Goal: Task Accomplishment & Management: Manage account settings

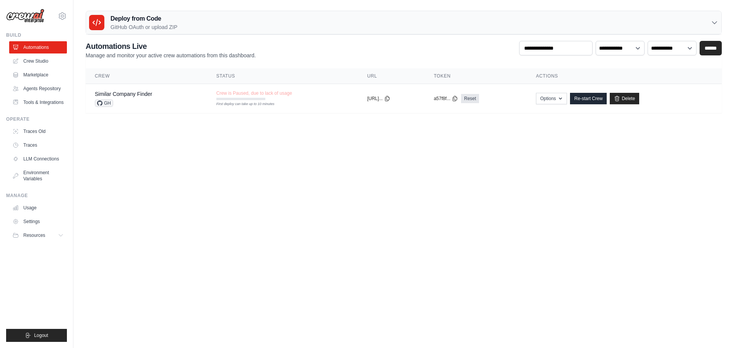
click at [186, 185] on body "[EMAIL_ADDRESS][DOMAIN_NAME] Settings Build Automations" at bounding box center [367, 174] width 734 height 348
click at [152, 183] on body "[EMAIL_ADDRESS][DOMAIN_NAME] Settings Build Automations" at bounding box center [367, 174] width 734 height 348
click at [196, 215] on body "chekeong82@gmail.com Settings Build Automations" at bounding box center [367, 174] width 734 height 348
click at [175, 168] on body "chekeong82@gmail.com Settings Build Automations" at bounding box center [367, 174] width 734 height 348
click at [176, 169] on body "chekeong82@gmail.com Settings Build Automations" at bounding box center [367, 174] width 734 height 348
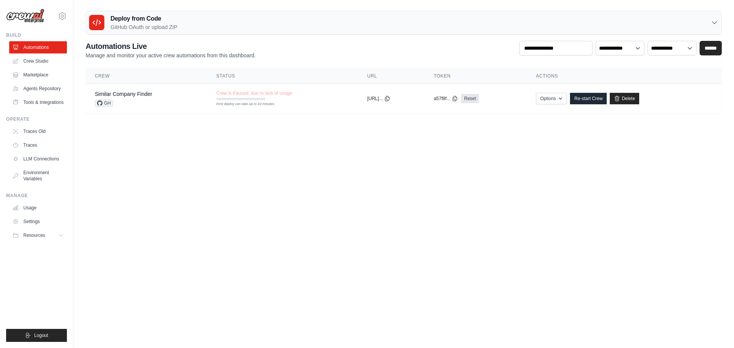
click at [242, 180] on body "chekeong82@gmail.com Settings Build Automations" at bounding box center [367, 174] width 734 height 348
click at [356, 173] on body "chekeong82@gmail.com Settings Build Automations" at bounding box center [367, 174] width 734 height 348
click at [103, 104] on span "GH" at bounding box center [104, 103] width 18 height 8
click at [144, 148] on body "chekeong82@gmail.com Settings Build Automations" at bounding box center [367, 174] width 734 height 348
click at [150, 142] on body "chekeong82@gmail.com Settings Build Automations" at bounding box center [367, 174] width 734 height 348
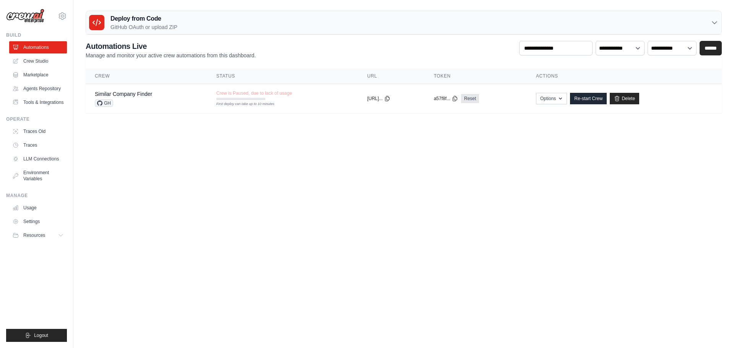
click at [158, 154] on body "chekeong82@gmail.com Settings Build Automations" at bounding box center [367, 174] width 734 height 348
click at [193, 182] on body "chekeong82@gmail.com Settings Build Automations" at bounding box center [367, 174] width 734 height 348
click at [42, 65] on link "Crew Studio" at bounding box center [39, 61] width 58 height 12
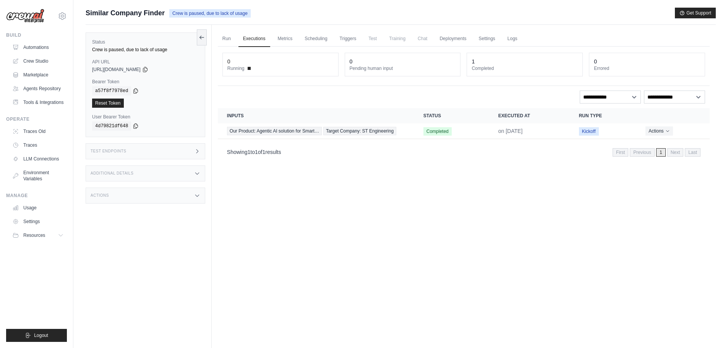
click at [109, 89] on code "a57f8f7978ed" at bounding box center [111, 90] width 39 height 9
click at [121, 89] on code "a57f8f7978ed" at bounding box center [111, 90] width 39 height 9
click at [384, 240] on div "Run Executions Metrics Scheduling Triggers Test Training Chat Deployments Setti…" at bounding box center [464, 199] width 504 height 348
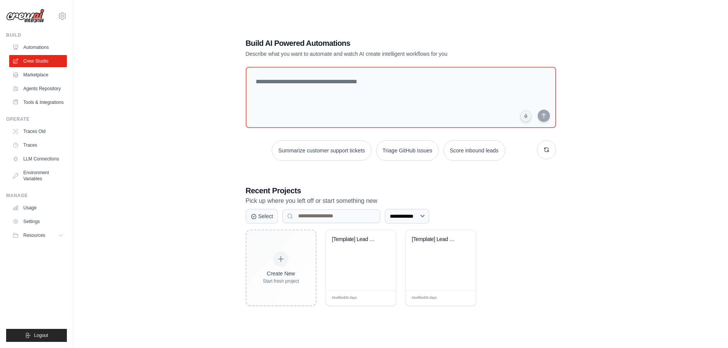
scroll to position [15, 0]
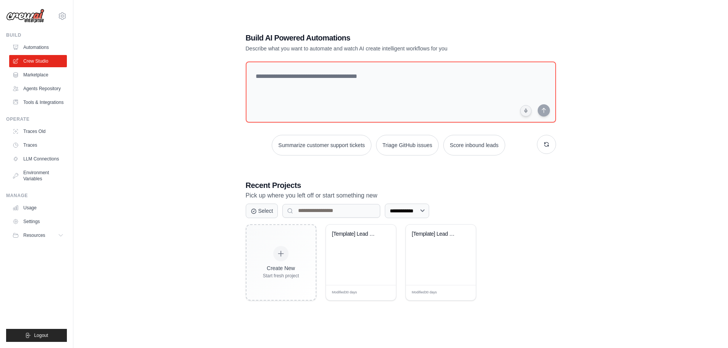
click at [206, 158] on div "**********" at bounding box center [401, 166] width 630 height 348
click at [19, 46] on link "Automations" at bounding box center [39, 47] width 58 height 12
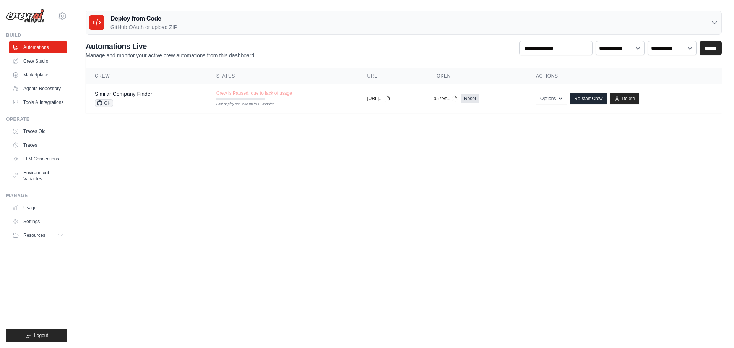
click at [167, 174] on body "chekeong82@gmail.com Settings Build Automations" at bounding box center [367, 174] width 734 height 348
click at [51, 88] on link "Agents Repository" at bounding box center [39, 89] width 58 height 12
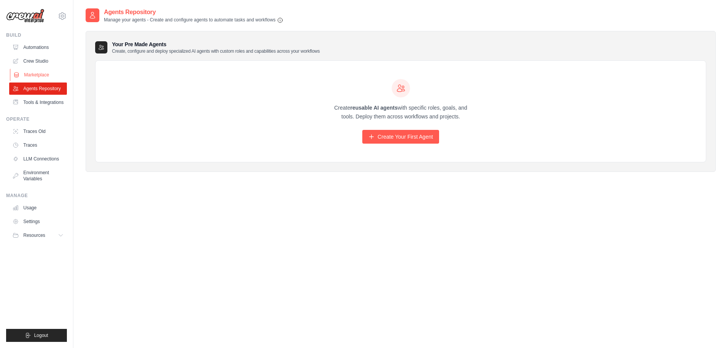
click at [53, 73] on link "Marketplace" at bounding box center [39, 75] width 58 height 12
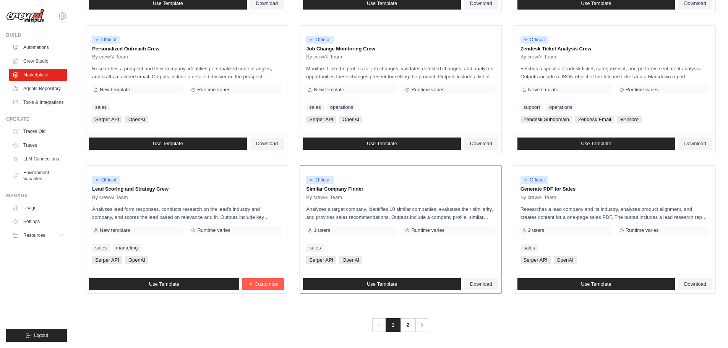
scroll to position [360, 0]
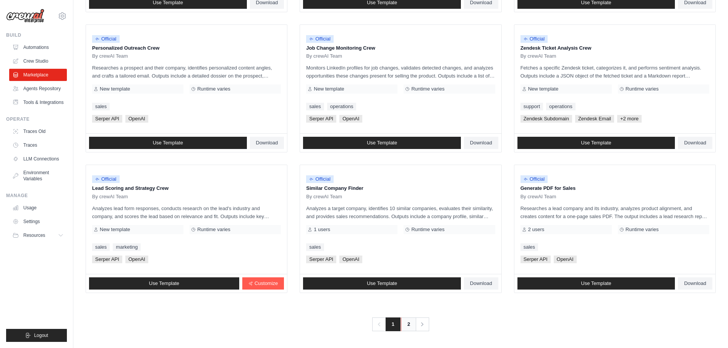
click at [407, 325] on link "2" at bounding box center [408, 325] width 15 height 14
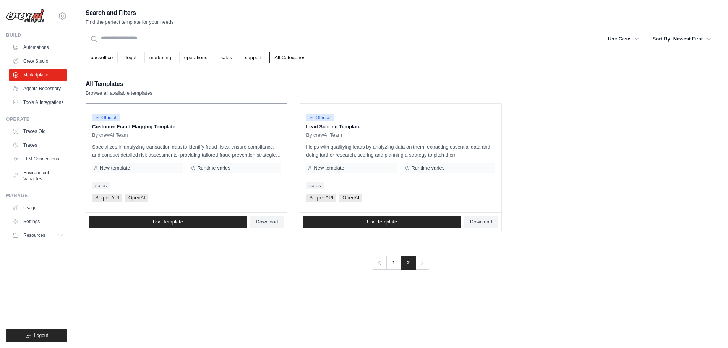
drag, startPoint x: 216, startPoint y: 303, endPoint x: 179, endPoint y: 179, distance: 129.0
click at [214, 299] on div "Search and Filters Find the perfect template for your needs Search Use Case bac…" at bounding box center [401, 182] width 630 height 348
click at [36, 47] on link "Automations" at bounding box center [39, 47] width 58 height 12
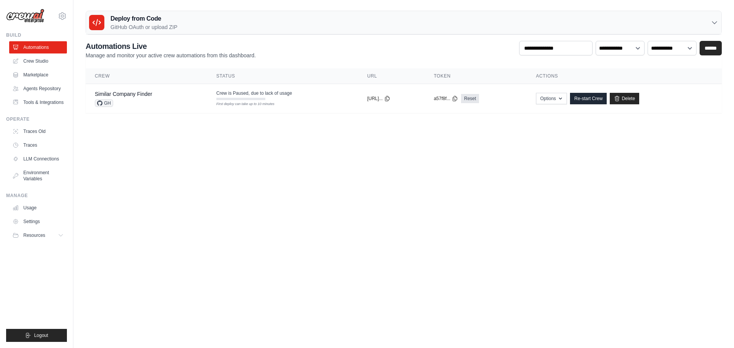
click at [294, 178] on body "chekeong82@gmail.com Settings Build Automations" at bounding box center [367, 174] width 734 height 348
click at [32, 61] on link "Crew Studio" at bounding box center [39, 61] width 58 height 12
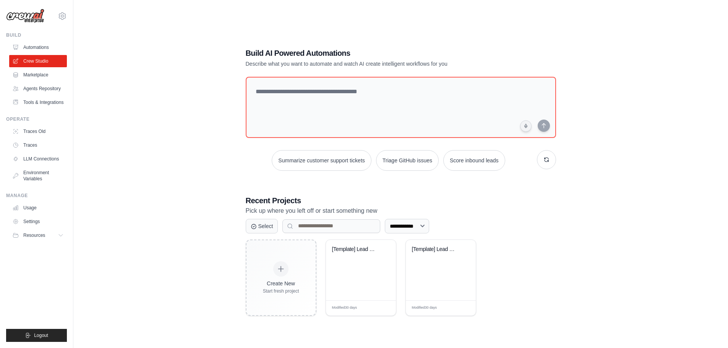
click at [118, 106] on div "**********" at bounding box center [401, 182] width 630 height 348
click at [43, 134] on link "Traces Old" at bounding box center [39, 131] width 58 height 12
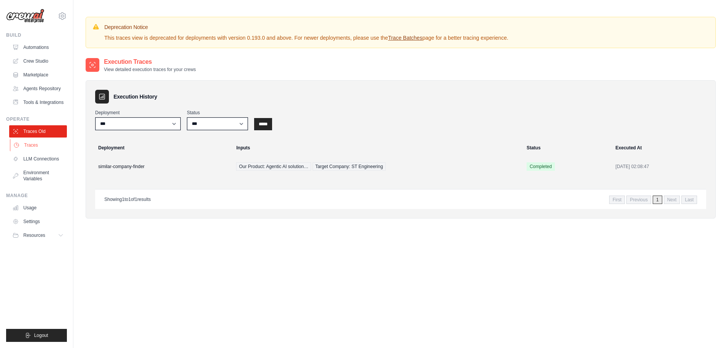
click at [34, 147] on link "Traces" at bounding box center [39, 145] width 58 height 12
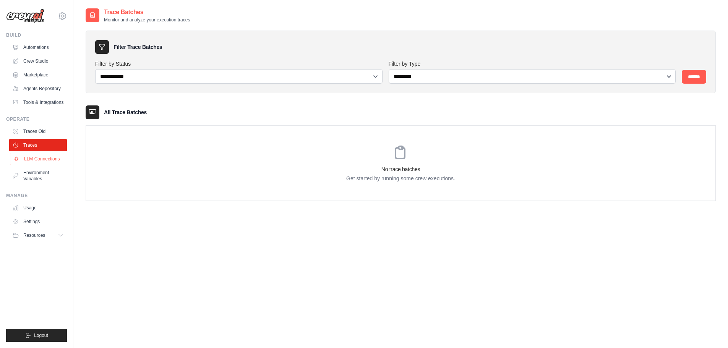
click at [36, 160] on link "LLM Connections" at bounding box center [39, 159] width 58 height 12
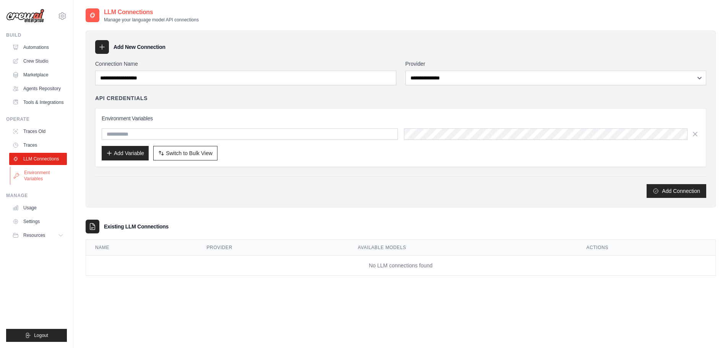
click at [38, 175] on link "Environment Variables" at bounding box center [39, 176] width 58 height 18
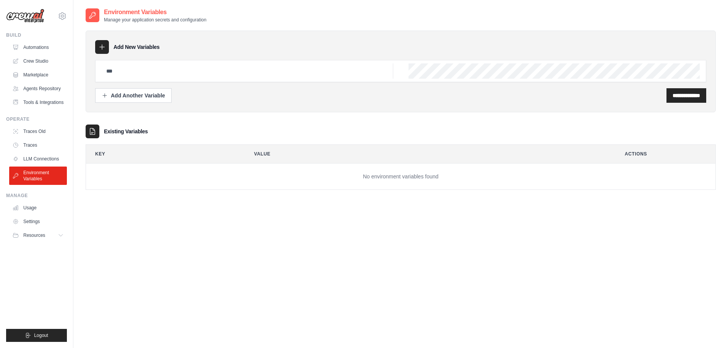
click at [38, 198] on div "Manage" at bounding box center [36, 196] width 61 height 6
click at [35, 210] on link "Usage" at bounding box center [39, 208] width 58 height 12
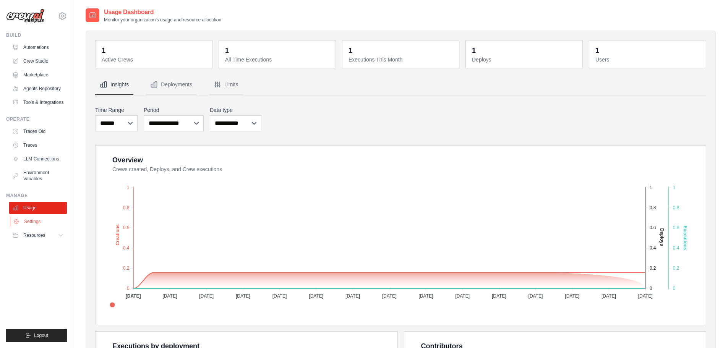
click at [36, 220] on link "Settings" at bounding box center [39, 222] width 58 height 12
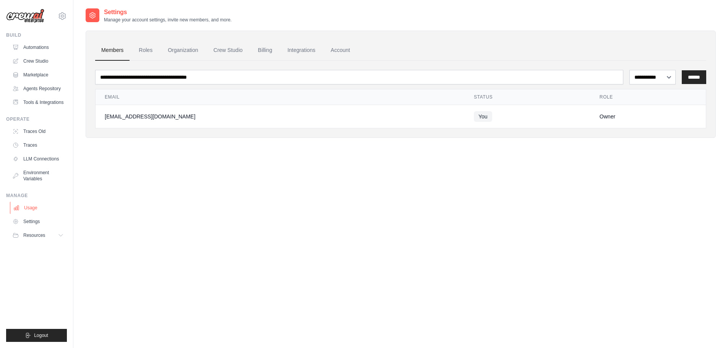
click at [37, 209] on link "Usage" at bounding box center [39, 208] width 58 height 12
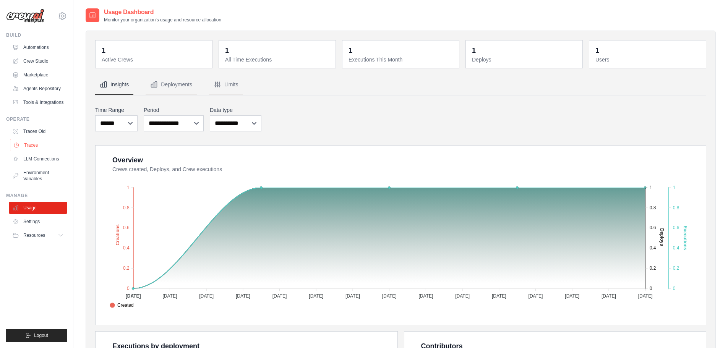
click at [46, 145] on link "Traces" at bounding box center [39, 145] width 58 height 12
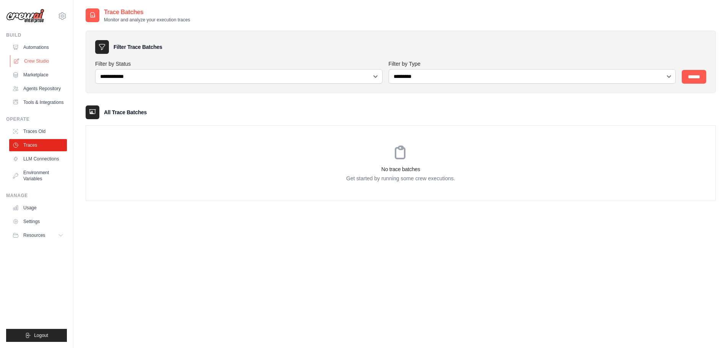
click at [43, 58] on link "Crew Studio" at bounding box center [39, 61] width 58 height 12
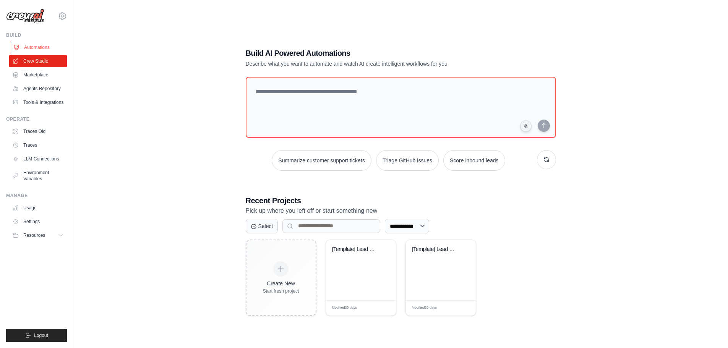
click at [45, 47] on link "Automations" at bounding box center [39, 47] width 58 height 12
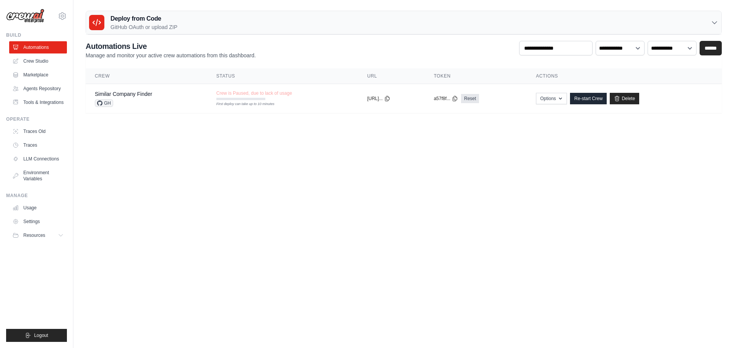
click at [228, 175] on body "[EMAIL_ADDRESS][DOMAIN_NAME] Settings Build Automations" at bounding box center [367, 174] width 734 height 348
click at [558, 103] on button "Options" at bounding box center [551, 97] width 31 height 11
click at [309, 197] on body "[EMAIL_ADDRESS][DOMAIN_NAME] Settings Build Automations" at bounding box center [367, 174] width 734 height 348
click at [278, 194] on body "chekeong82@gmail.com Settings Build Automations" at bounding box center [367, 174] width 734 height 348
click at [207, 180] on body "chekeong82@gmail.com Settings Build Automations" at bounding box center [367, 174] width 734 height 348
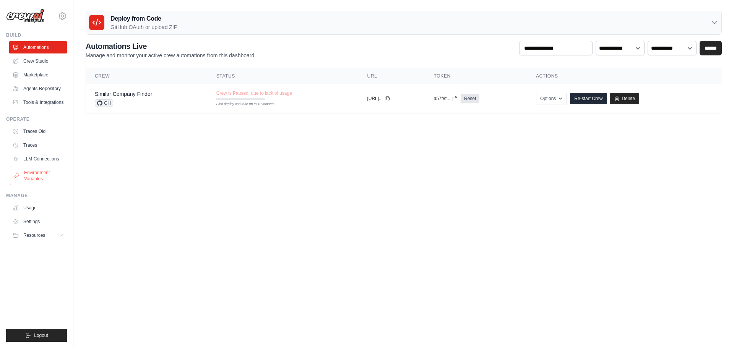
click at [15, 177] on icon at bounding box center [16, 176] width 6 height 6
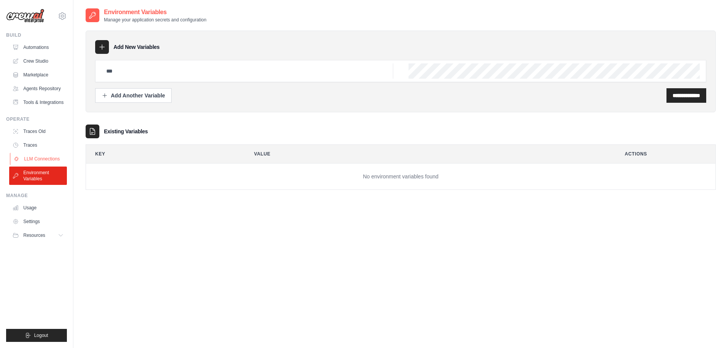
click at [42, 160] on link "LLM Connections" at bounding box center [39, 159] width 58 height 12
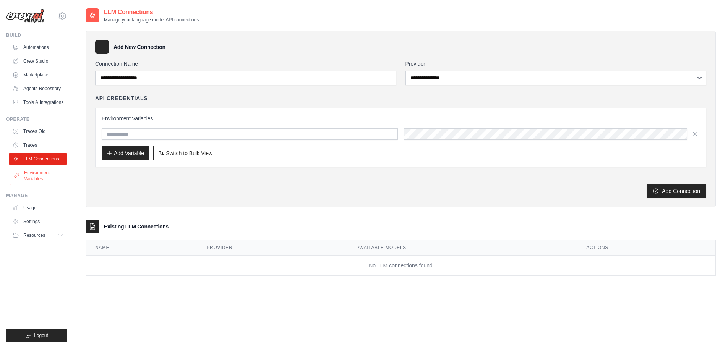
click at [32, 183] on link "Environment Variables" at bounding box center [39, 176] width 58 height 18
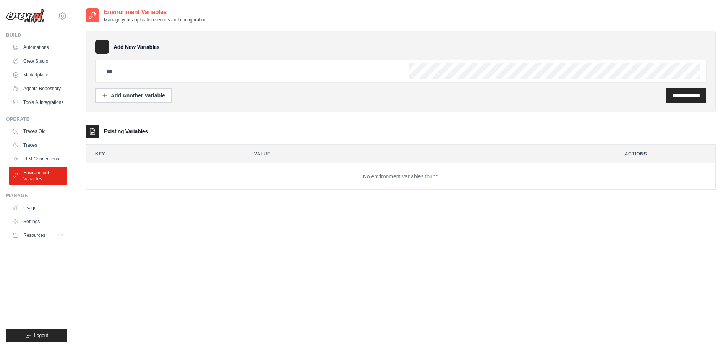
click at [237, 227] on div "**********" at bounding box center [401, 182] width 630 height 348
click at [184, 227] on div "**********" at bounding box center [401, 182] width 630 height 348
click at [42, 156] on link "LLM Connections" at bounding box center [39, 159] width 58 height 12
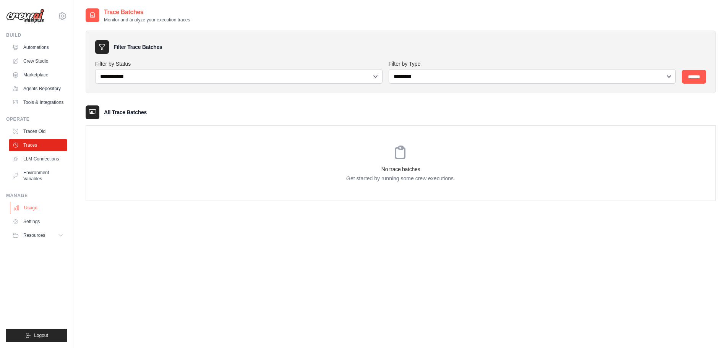
click at [33, 207] on link "Usage" at bounding box center [39, 208] width 58 height 12
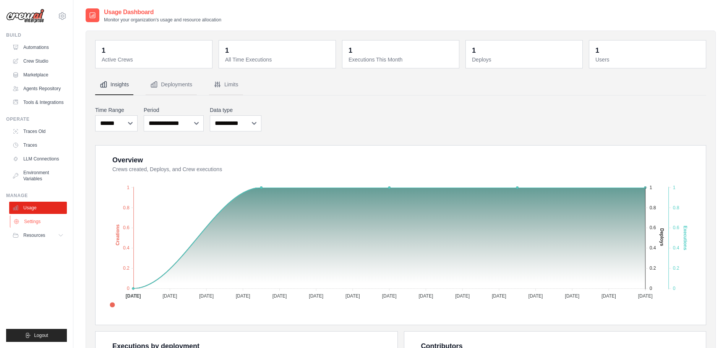
click at [49, 219] on link "Settings" at bounding box center [39, 222] width 58 height 12
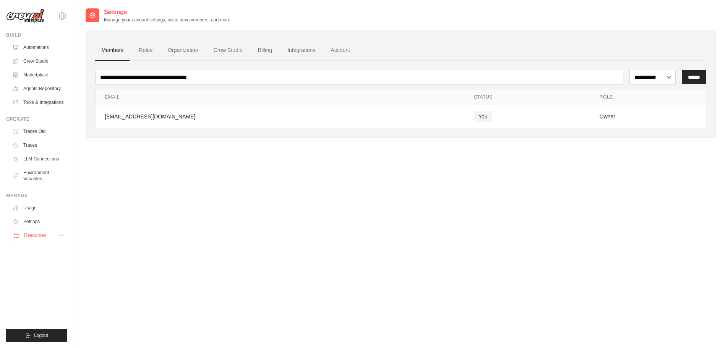
click at [45, 234] on span "Resources" at bounding box center [35, 235] width 22 height 6
click at [44, 258] on link "GitHub" at bounding box center [41, 260] width 53 height 11
click at [201, 218] on div "**********" at bounding box center [401, 182] width 630 height 348
click at [141, 46] on link "Roles" at bounding box center [146, 50] width 26 height 21
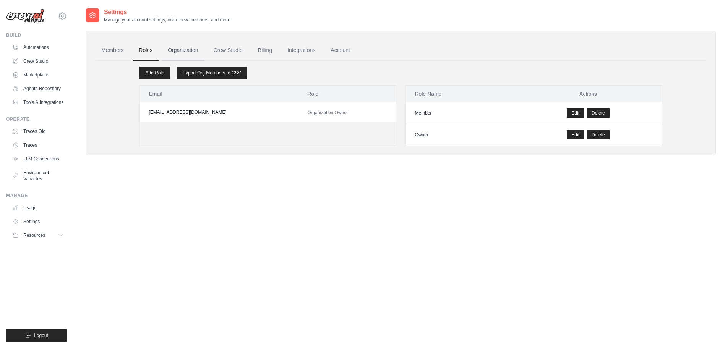
click at [185, 49] on link "Organization" at bounding box center [183, 50] width 42 height 21
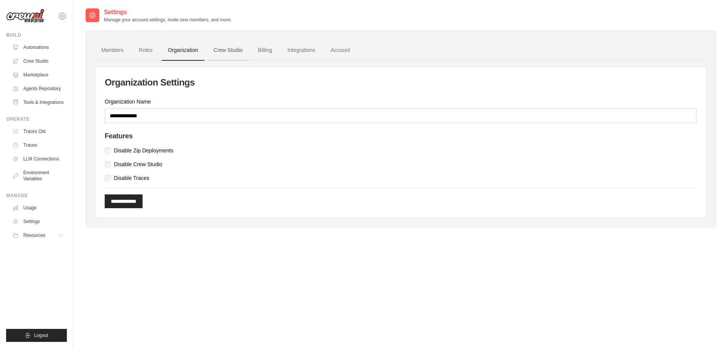
click at [233, 55] on link "Crew Studio" at bounding box center [227, 50] width 41 height 21
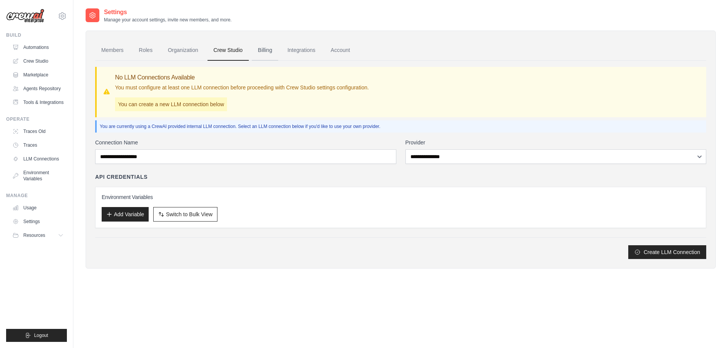
click at [266, 51] on link "Billing" at bounding box center [265, 50] width 26 height 21
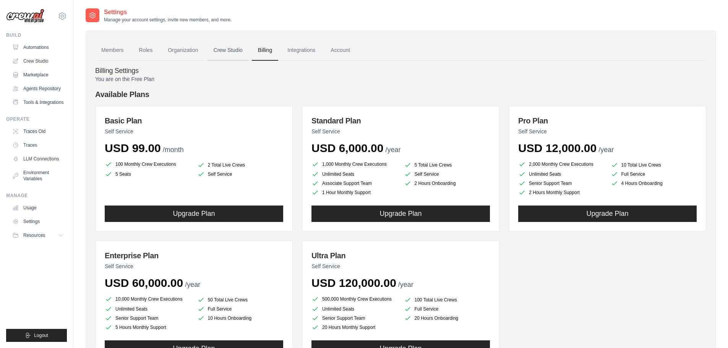
click at [225, 46] on link "Crew Studio" at bounding box center [227, 50] width 41 height 21
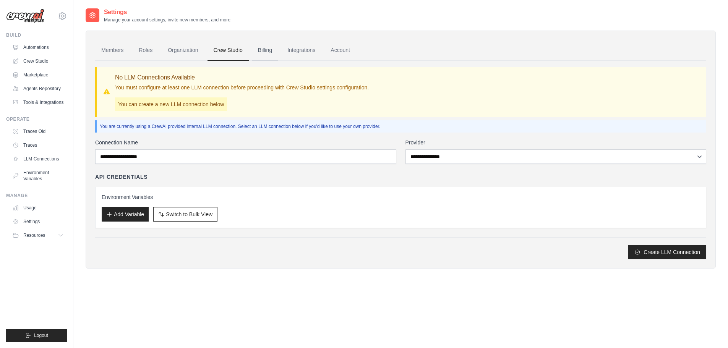
click at [258, 51] on link "Billing" at bounding box center [265, 50] width 26 height 21
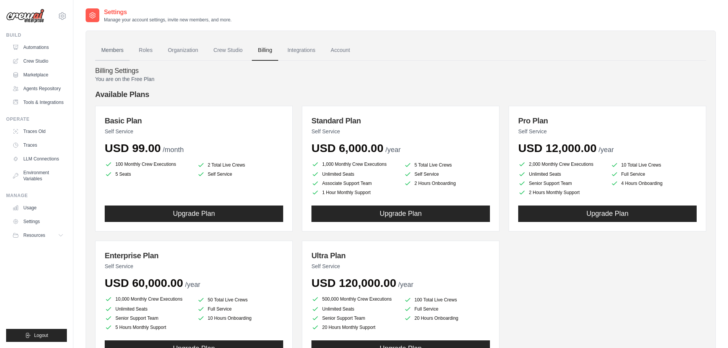
click at [111, 52] on link "Members" at bounding box center [112, 50] width 34 height 21
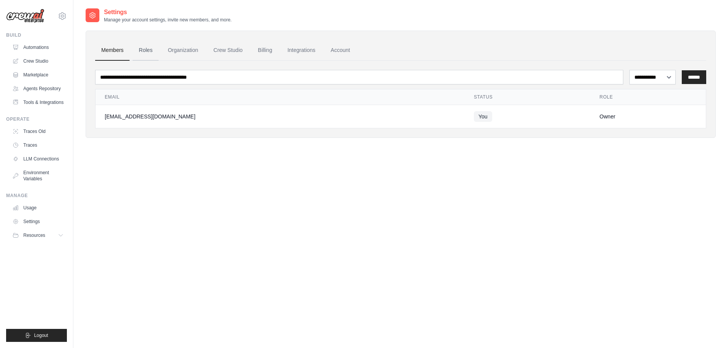
click at [143, 50] on link "Roles" at bounding box center [146, 50] width 26 height 21
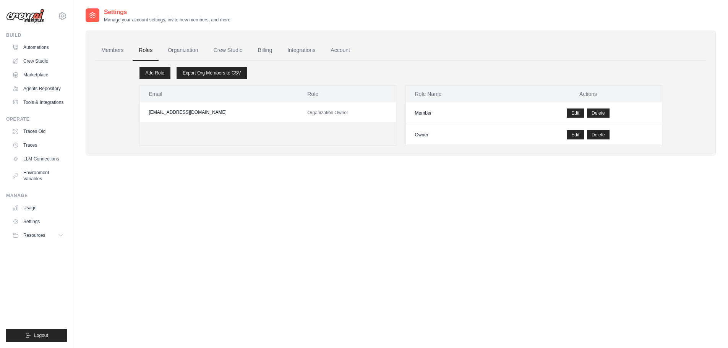
click at [213, 248] on div "Settings Manage your account settings, invite new members, and more. Members Ro…" at bounding box center [401, 182] width 630 height 348
click at [335, 50] on link "Account" at bounding box center [340, 50] width 32 height 21
click at [304, 52] on link "Integrations" at bounding box center [301, 50] width 40 height 21
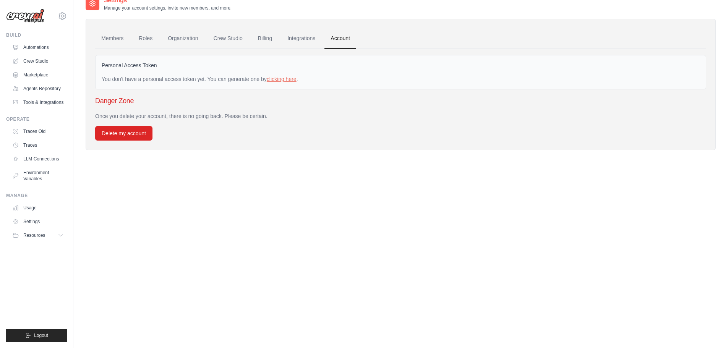
scroll to position [15, 0]
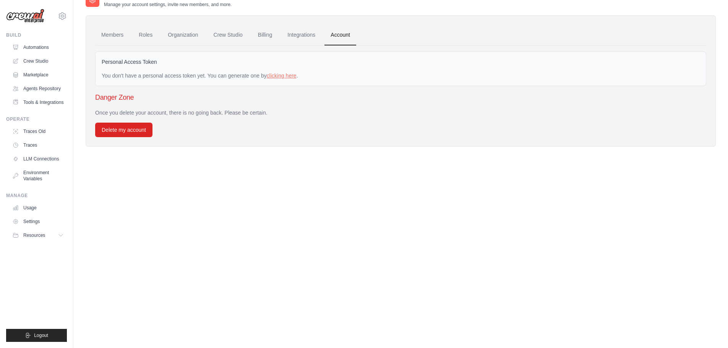
click at [238, 182] on div "Settings Manage your account settings, invite new members, and more. Members Ro…" at bounding box center [401, 166] width 630 height 348
click at [243, 179] on div "Settings Manage your account settings, invite new members, and more. Members Ro…" at bounding box center [401, 166] width 630 height 348
